Goal: Find specific page/section: Find specific page/section

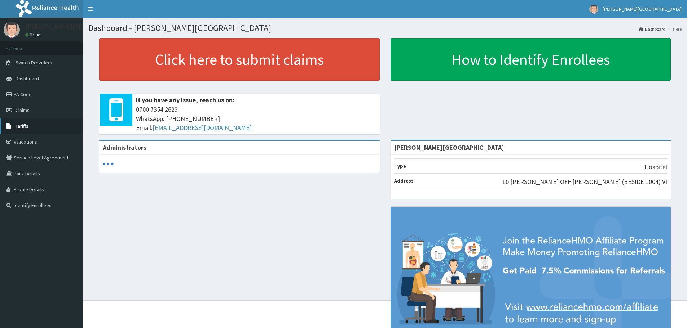
click at [26, 129] on link "Tariffs" at bounding box center [41, 126] width 83 height 16
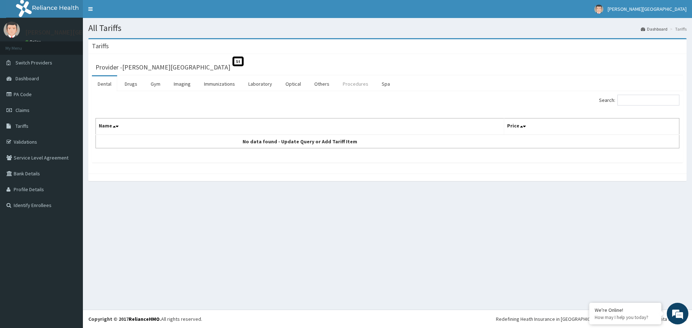
click at [354, 86] on link "Procedures" at bounding box center [355, 83] width 37 height 15
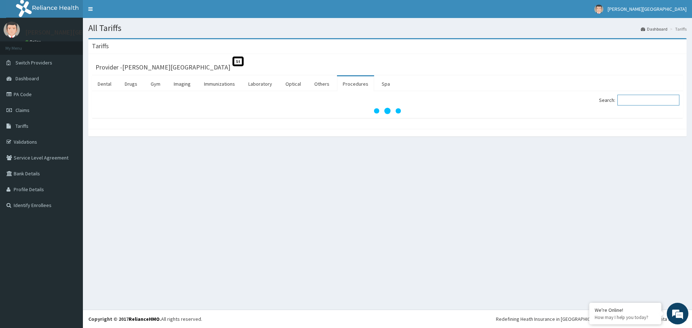
click at [641, 103] on input "Search:" at bounding box center [649, 100] width 62 height 11
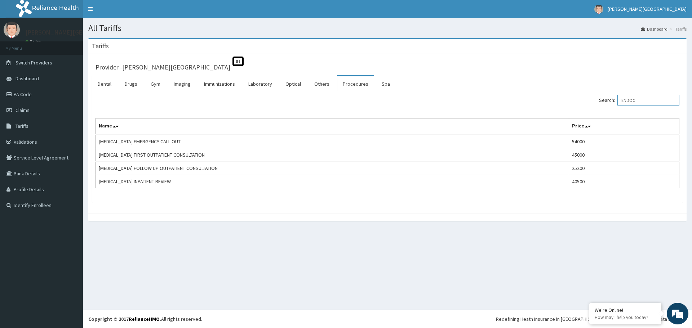
type input "ENDOC"
